Goal: Complete application form

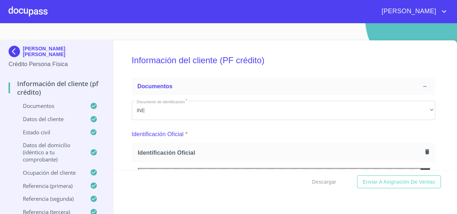
scroll to position [2449, 0]
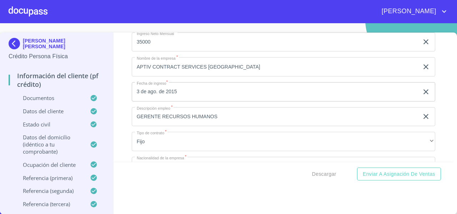
click at [116, 70] on div "Información del cliente (PF crédito) Documentos Documento de identificación   *…" at bounding box center [284, 97] width 340 height 129
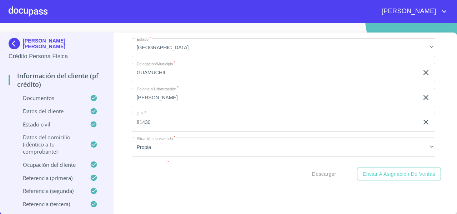
scroll to position [2232, 0]
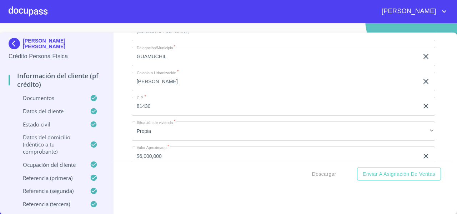
click at [126, 83] on div "Información del cliente (PF crédito) Documentos Documento de identificación   *…" at bounding box center [284, 97] width 340 height 129
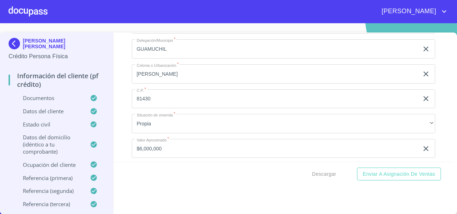
scroll to position [2238, 0]
click at [125, 84] on div "Información del cliente (PF crédito) Documentos Documento de identificación   *…" at bounding box center [284, 97] width 340 height 129
click at [115, 87] on div "Información del cliente (PF crédito) Documentos Documento de identificación   *…" at bounding box center [284, 97] width 340 height 129
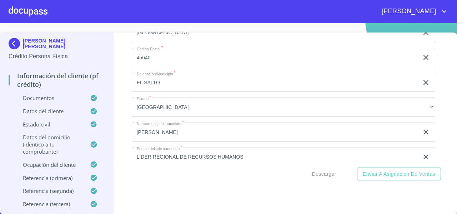
scroll to position [2855, 0]
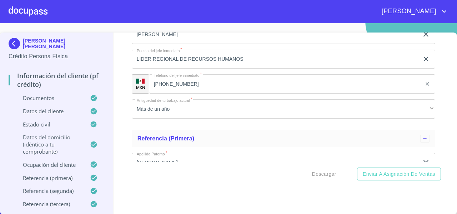
click at [121, 120] on div "Información del cliente (PF crédito) Documentos Documento de identificación   *…" at bounding box center [284, 97] width 340 height 129
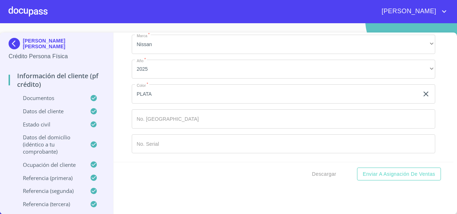
scroll to position [4094, 0]
click at [116, 131] on div "Información del cliente (PF crédito) Documentos Documento de identificación   *…" at bounding box center [284, 97] width 340 height 129
click at [429, 123] on div "Información del cliente (PF crédito) Documentos Documento de identificación   *…" at bounding box center [284, 97] width 340 height 129
click at [428, 121] on div "Información del cliente (PF crédito) Documentos Documento de identificación   *…" at bounding box center [284, 97] width 340 height 129
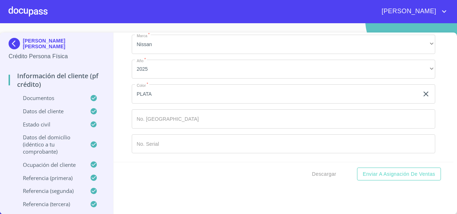
click at [439, 102] on div "Información del cliente (PF crédito) Documentos Documento de identificación   *…" at bounding box center [284, 97] width 340 height 129
click at [430, 110] on div "Información del cliente (PF crédito) Documentos Documento de identificación   *…" at bounding box center [284, 97] width 340 height 129
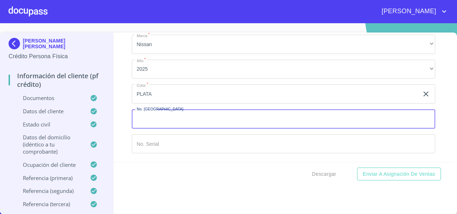
click at [152, 121] on input "Documento de identificación   *" at bounding box center [284, 118] width 304 height 19
type input "11793"
click at [120, 128] on div "Información del cliente (PF crédito) Documentos Documento de identificación   *…" at bounding box center [284, 97] width 340 height 129
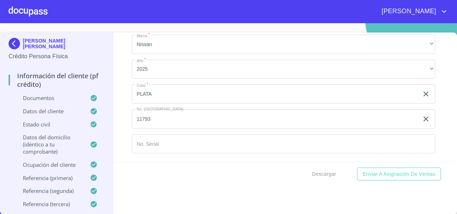
click at [122, 131] on div "Información del cliente (PF crédito) Documentos Documento de identificación   *…" at bounding box center [284, 97] width 340 height 129
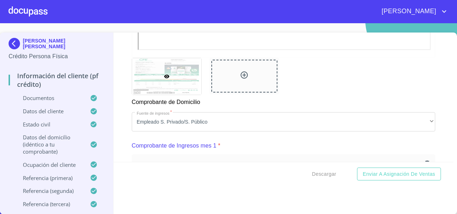
scroll to position [682, 0]
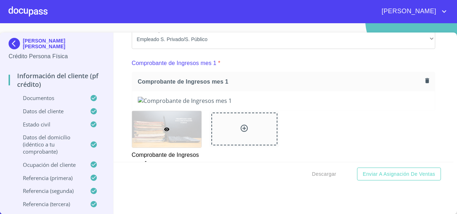
click at [122, 131] on div "Información del cliente (PF crédito) Documentos Documento de identificación   *…" at bounding box center [284, 97] width 340 height 129
click at [424, 84] on icon "button" at bounding box center [427, 80] width 7 height 7
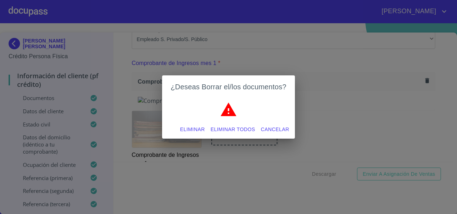
click at [224, 131] on span "Eliminar todos" at bounding box center [233, 129] width 45 height 9
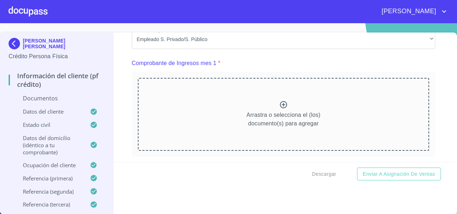
click at [207, 113] on div "Arrastra o selecciona el (los) documento(s) para agregar" at bounding box center [283, 114] width 291 height 73
click at [190, 119] on div "Arrastra o selecciona el (los) documento(s) para agregar" at bounding box center [283, 114] width 291 height 73
click at [256, 115] on div "Arrastra o selecciona el (los) documento(s) para agregar" at bounding box center [283, 114] width 291 height 73
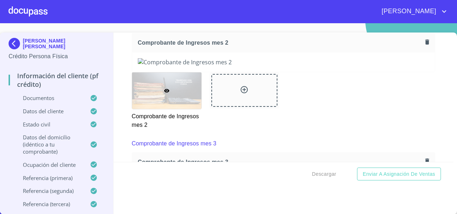
scroll to position [1027, 0]
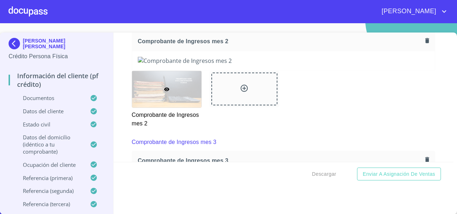
click at [424, 44] on icon "button" at bounding box center [427, 40] width 7 height 7
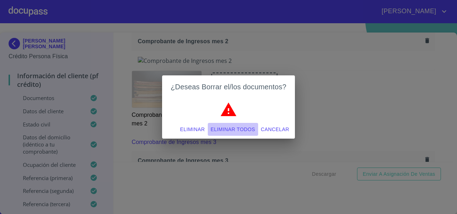
click at [248, 130] on span "Eliminar todos" at bounding box center [233, 129] width 45 height 9
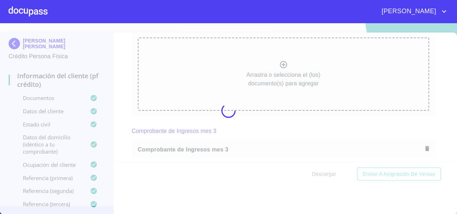
click at [233, 84] on div at bounding box center [228, 110] width 457 height 191
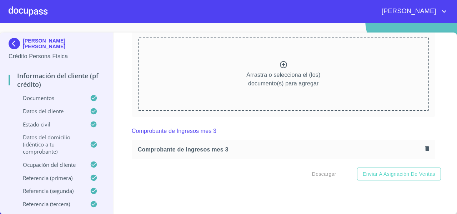
click at [233, 84] on div "Arrastra o selecciona el (los) documento(s) para agregar" at bounding box center [283, 74] width 291 height 73
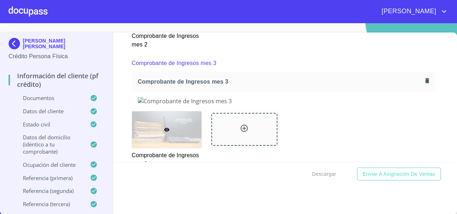
scroll to position [1291, 0]
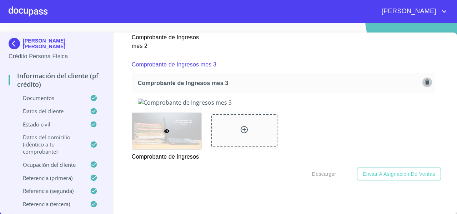
click at [423, 87] on button "button" at bounding box center [428, 82] width 10 height 10
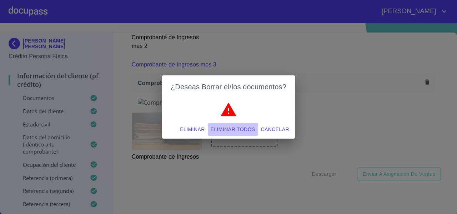
click at [219, 131] on span "Eliminar todos" at bounding box center [233, 129] width 45 height 9
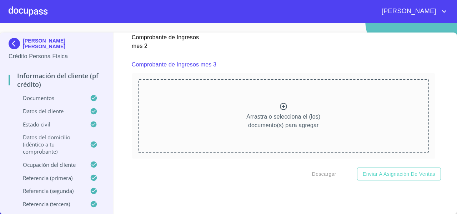
click at [209, 126] on div "Arrastra o selecciona el (los) documento(s) para agregar" at bounding box center [283, 115] width 291 height 73
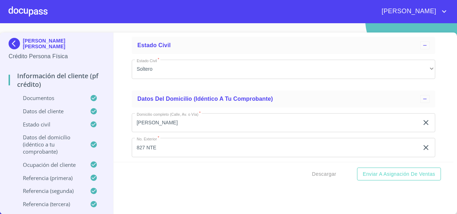
scroll to position [2447, 0]
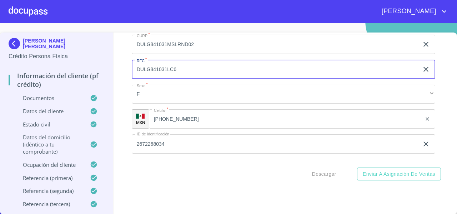
click at [195, 76] on input "DULG841031LC6" at bounding box center [275, 69] width 287 height 19
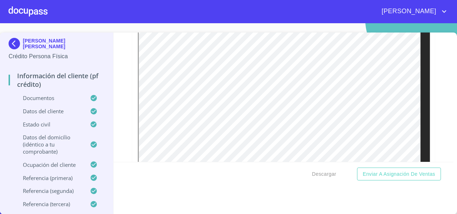
scroll to position [1985, 0]
click at [434, 98] on div "Información del cliente (PF crédito) Documentos Documento de identificación   *…" at bounding box center [284, 97] width 340 height 129
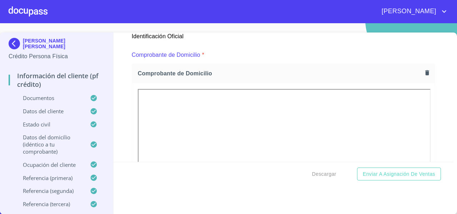
scroll to position [389, 0]
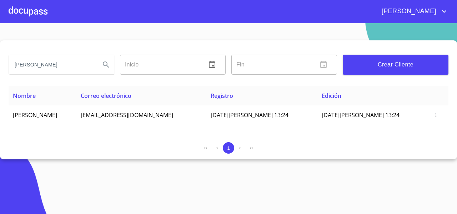
click at [77, 65] on input "[PERSON_NAME]" at bounding box center [52, 64] width 86 height 19
click at [71, 29] on section "[PERSON_NAME] Inicio ​ Fin ​ Crear Cliente Nombre Correo electrónico Registro E…" at bounding box center [228, 118] width 457 height 191
click at [71, 28] on section "[PERSON_NAME] Inicio ​ Fin ​ Crear Cliente Nombre Correo electrónico Registro E…" at bounding box center [228, 118] width 457 height 191
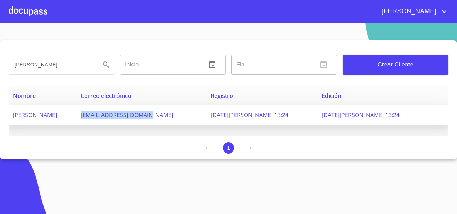
drag, startPoint x: 131, startPoint y: 119, endPoint x: 210, endPoint y: 124, distance: 79.5
click at [206, 124] on td "[EMAIL_ADDRESS][DOMAIN_NAME]" at bounding box center [141, 115] width 130 height 20
copy span "[EMAIL_ADDRESS][DOMAIN_NAME]"
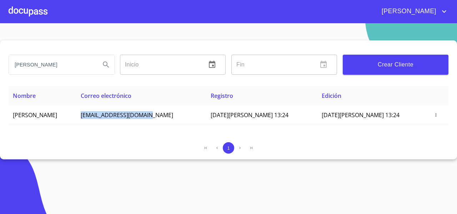
drag, startPoint x: 104, startPoint y: 116, endPoint x: 4, endPoint y: 122, distance: 100.2
click at [4, 122] on div "[PERSON_NAME] Inicio ​ Fin ​ Crear Cliente Nombre Correo electrónico Registro E…" at bounding box center [228, 99] width 457 height 119
click at [59, 151] on div "1" at bounding box center [229, 147] width 440 height 11
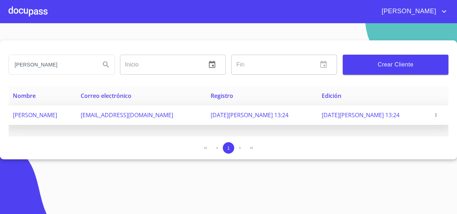
drag, startPoint x: 104, startPoint y: 117, endPoint x: 9, endPoint y: 122, distance: 95.1
click at [9, 122] on td "[PERSON_NAME] [PERSON_NAME]" at bounding box center [43, 115] width 68 height 20
copy span "[PERSON_NAME] [PERSON_NAME]"
drag, startPoint x: 135, startPoint y: 117, endPoint x: 207, endPoint y: 110, distance: 71.7
click at [206, 110] on td "mgdl.duran23@gmail.com" at bounding box center [141, 115] width 130 height 20
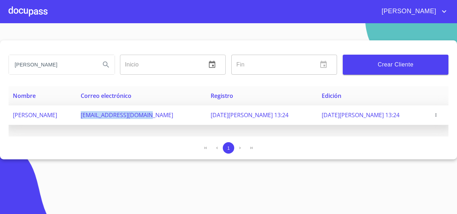
copy span "mgdl.duran23@gmail.com"
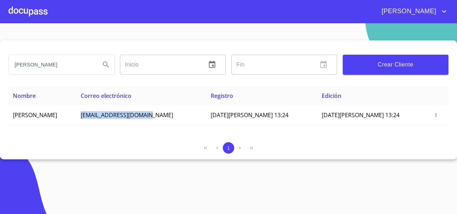
copy span "mgdl.duran23@gmail.com"
